Goal: Obtain resource: Obtain resource

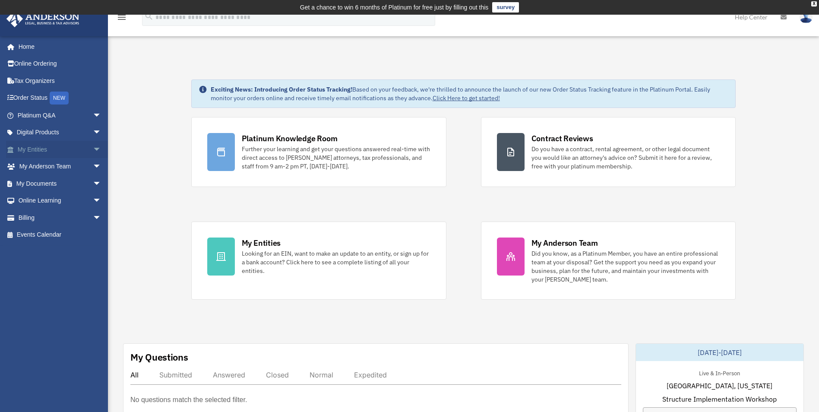
click at [31, 150] on link "My Entities arrow_drop_down" at bounding box center [60, 149] width 108 height 17
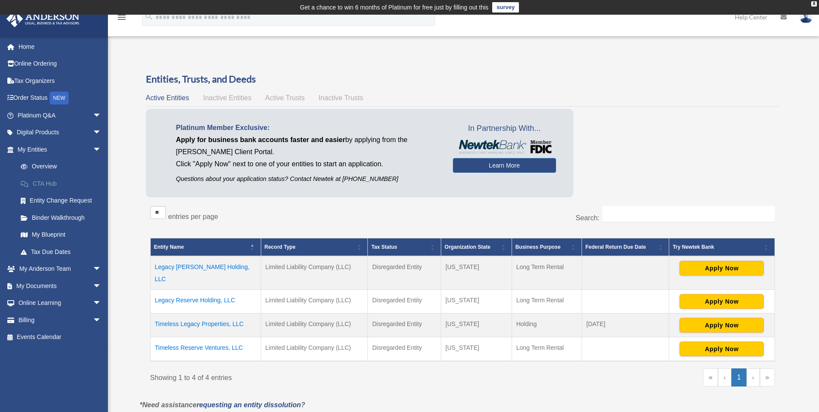
click at [44, 183] on link "CTA Hub" at bounding box center [63, 183] width 102 height 17
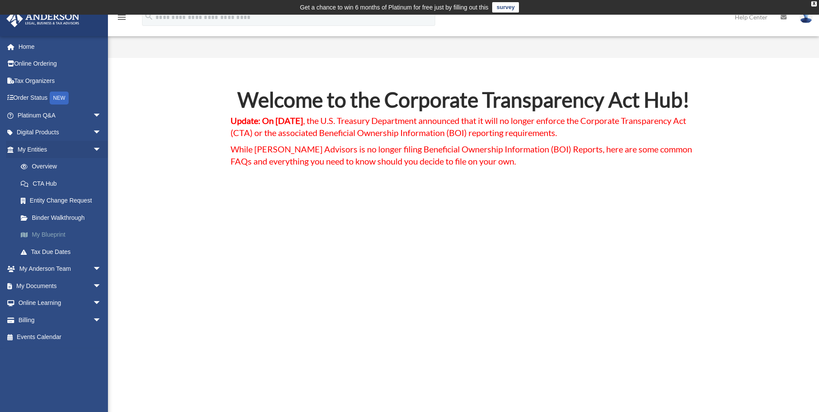
click at [60, 235] on link "My Blueprint" at bounding box center [63, 234] width 102 height 17
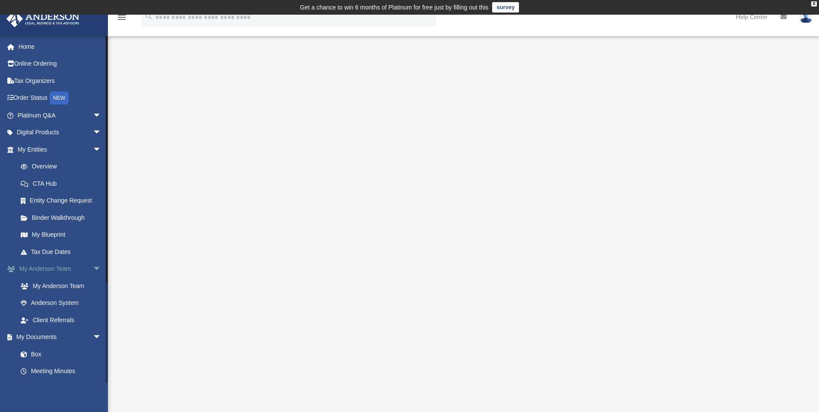
click at [93, 265] on span "arrow_drop_down" at bounding box center [101, 269] width 17 height 18
click at [31, 301] on span at bounding box center [28, 303] width 6 height 6
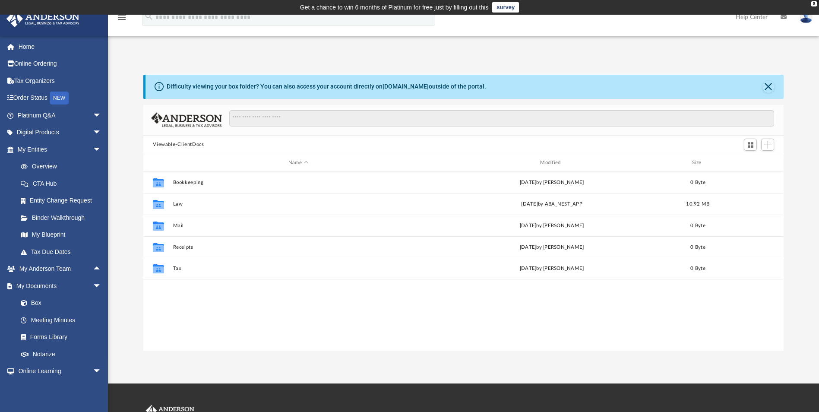
scroll to position [190, 633]
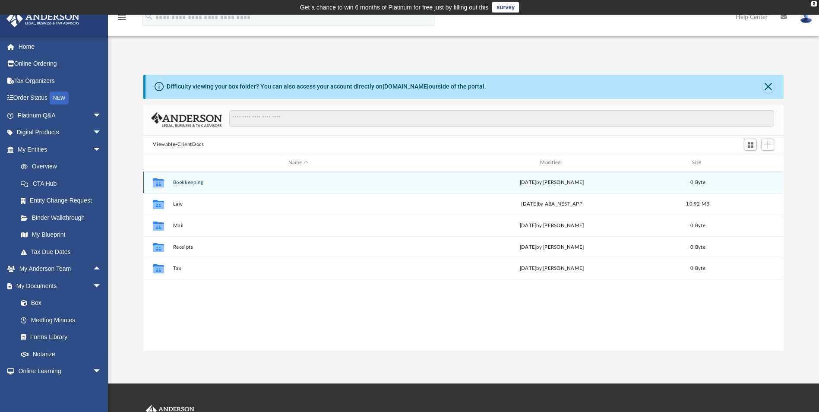
click at [187, 182] on button "Bookkeeping" at bounding box center [298, 182] width 250 height 6
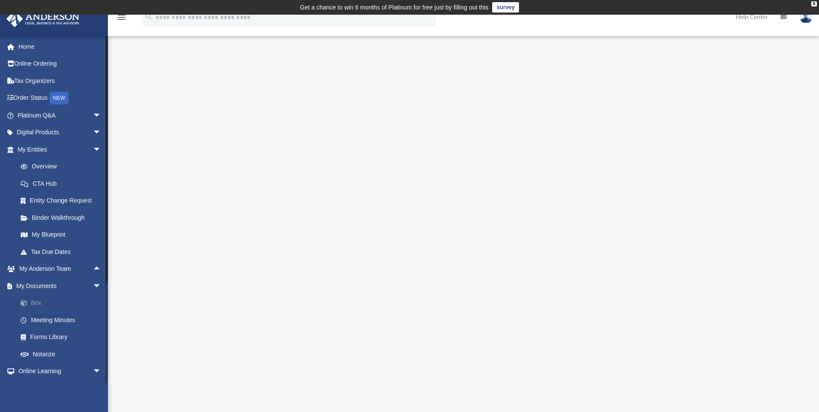
click at [39, 303] on link "Box" at bounding box center [63, 302] width 102 height 17
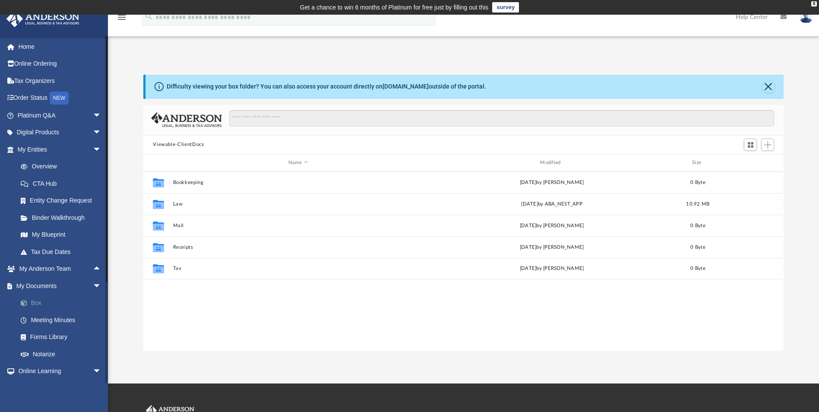
scroll to position [190, 633]
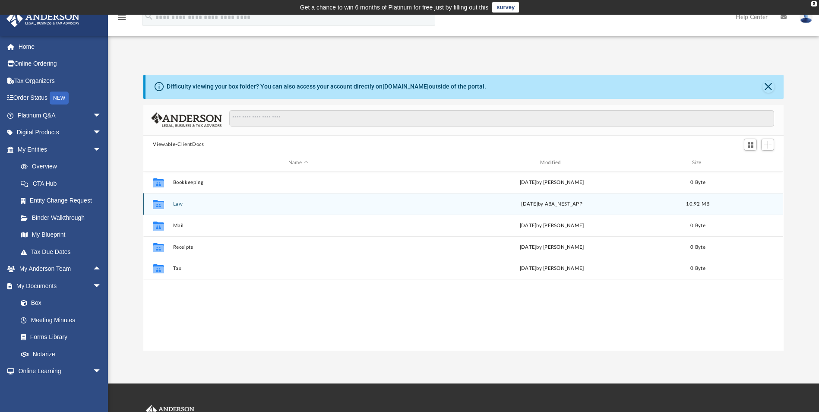
click at [170, 206] on div "Collaborated Folder Law Fri Aug 29 2025 by ABA_NEST_APP 10.92 MB" at bounding box center [462, 204] width 639 height 22
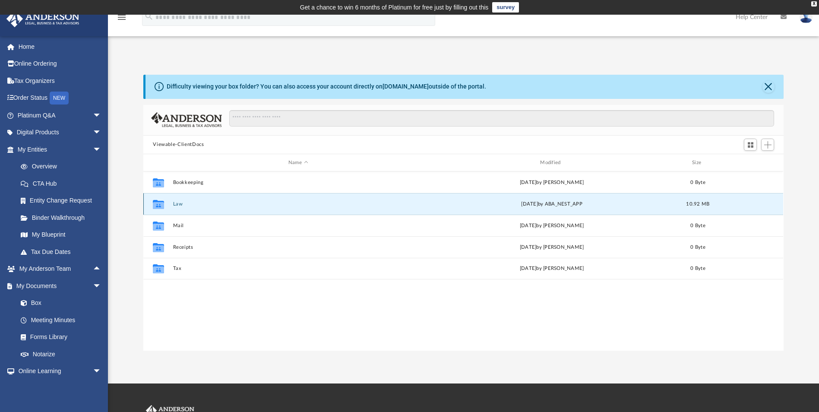
click at [182, 202] on button "Law" at bounding box center [298, 204] width 250 height 6
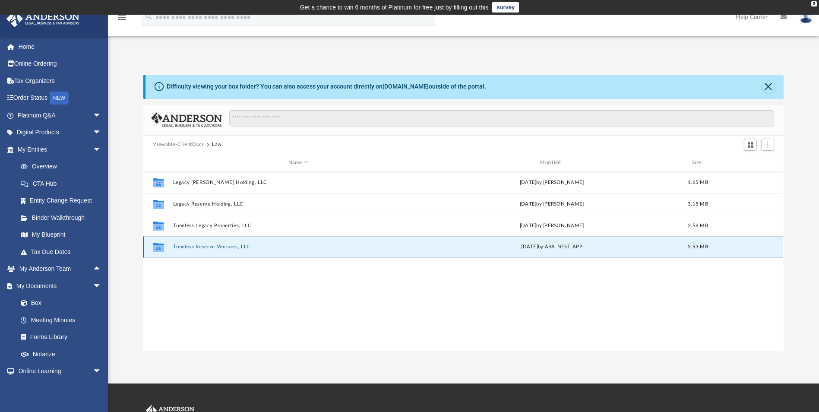
click at [216, 247] on button "Timeless Reserve Ventures, LLC" at bounding box center [298, 247] width 250 height 6
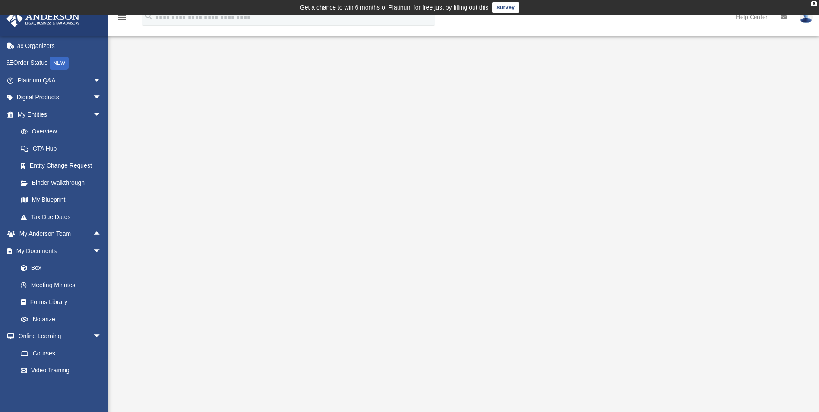
scroll to position [43, 0]
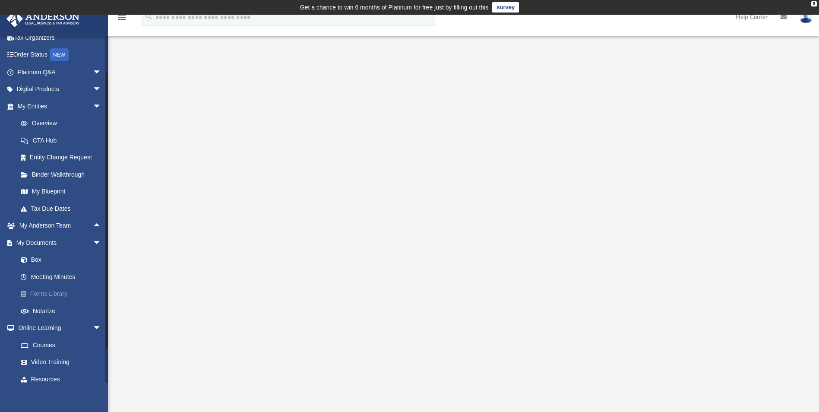
click at [64, 295] on link "Forms Library" at bounding box center [63, 293] width 102 height 17
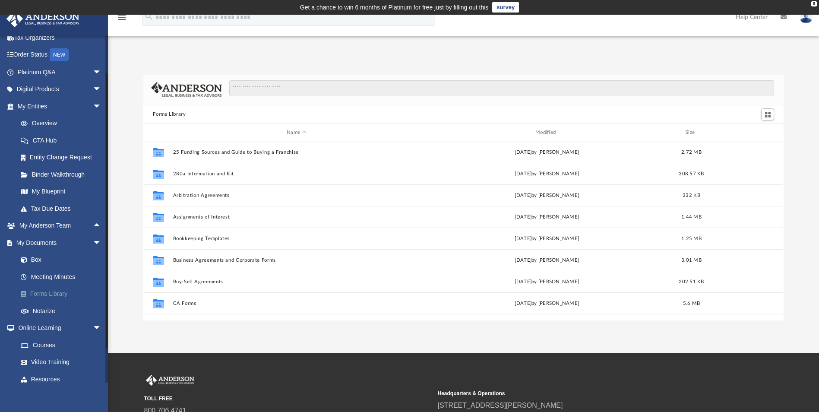
scroll to position [190, 633]
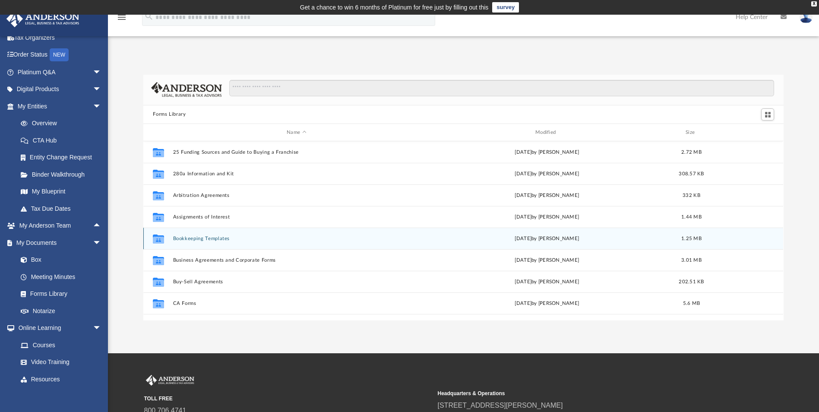
click at [213, 242] on div "Collaborated Folder Bookkeeping Templates Mon Jan 30 2023 by Mary Acree 1.25 MB" at bounding box center [462, 238] width 639 height 22
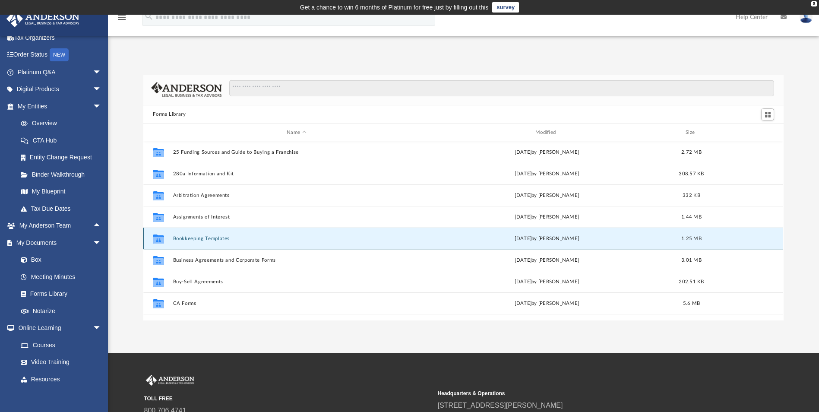
click at [186, 238] on button "Bookkeeping Templates" at bounding box center [296, 239] width 247 height 6
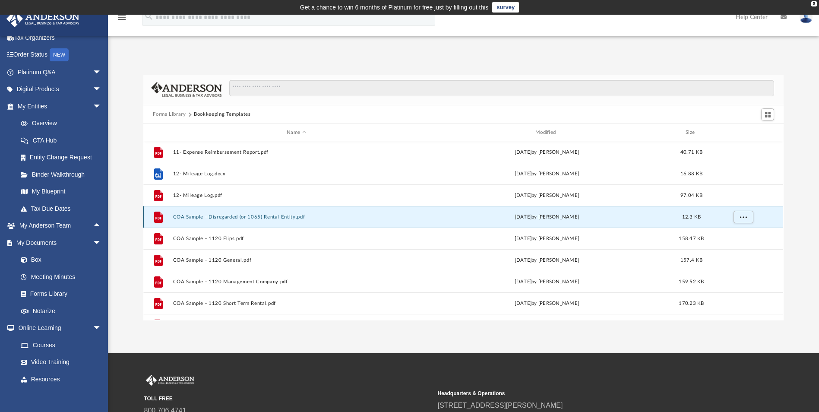
click at [272, 217] on button "COA Sample - Disregarded (or 1065) Rental Entity.pdf" at bounding box center [296, 217] width 247 height 6
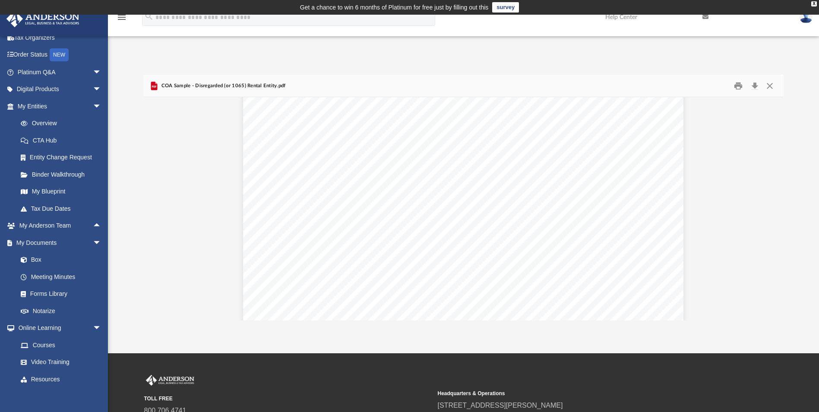
scroll to position [129, 0]
click at [735, 86] on button "Print" at bounding box center [737, 85] width 17 height 13
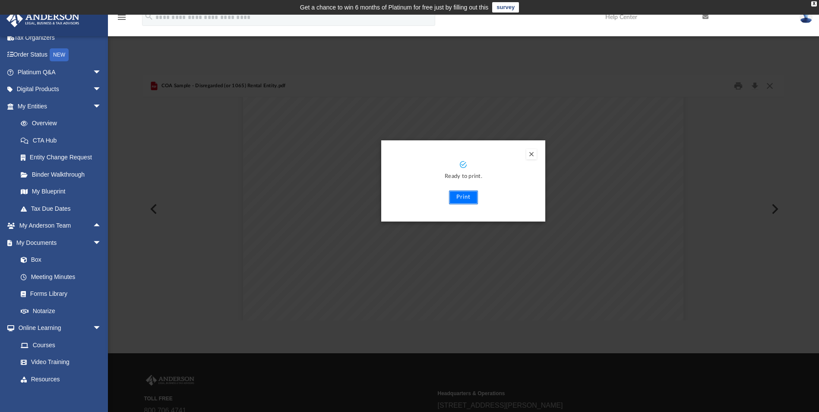
click at [464, 198] on button "Print" at bounding box center [463, 197] width 29 height 14
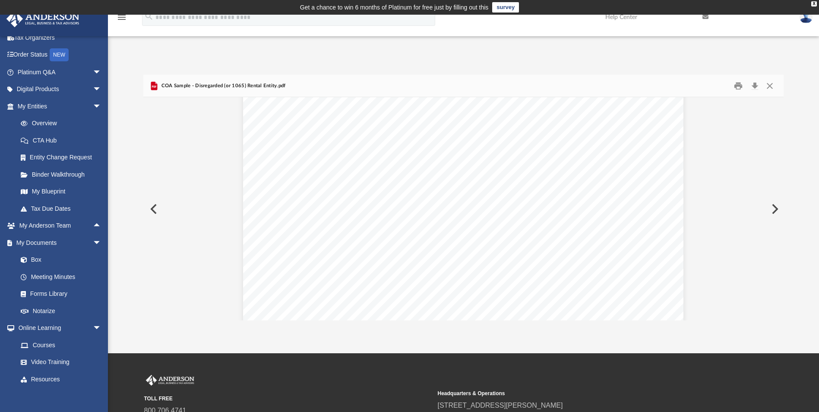
click at [154, 208] on button "Preview" at bounding box center [152, 209] width 19 height 24
click at [768, 86] on button "Close" at bounding box center [770, 85] width 16 height 13
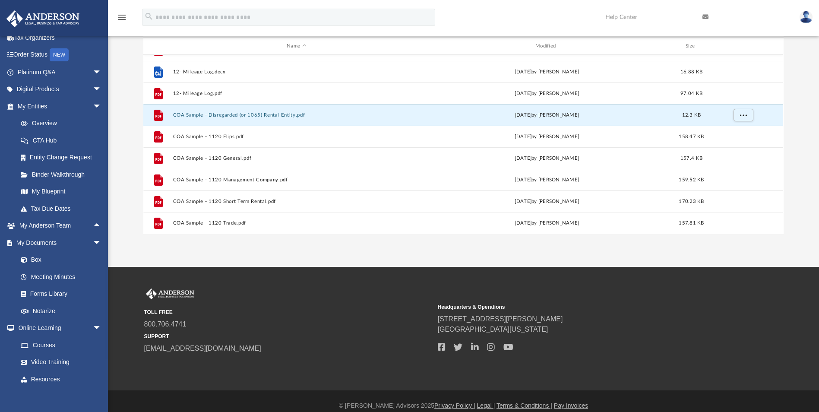
scroll to position [0, 0]
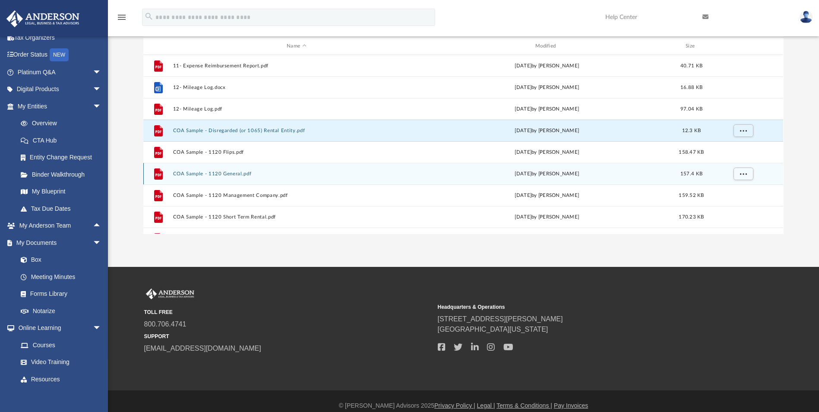
click at [237, 173] on button "COA Sample - 1120 General.pdf" at bounding box center [296, 174] width 247 height 6
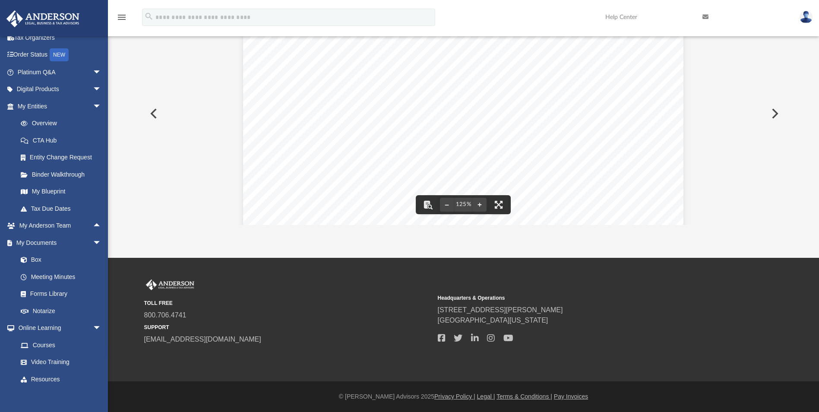
click at [151, 120] on button "Preview" at bounding box center [152, 113] width 19 height 24
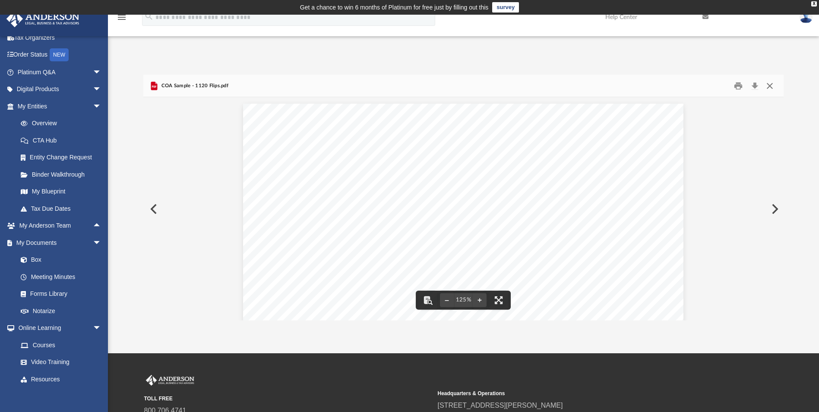
click at [768, 86] on button "Close" at bounding box center [770, 85] width 16 height 13
